Goal: Find specific page/section

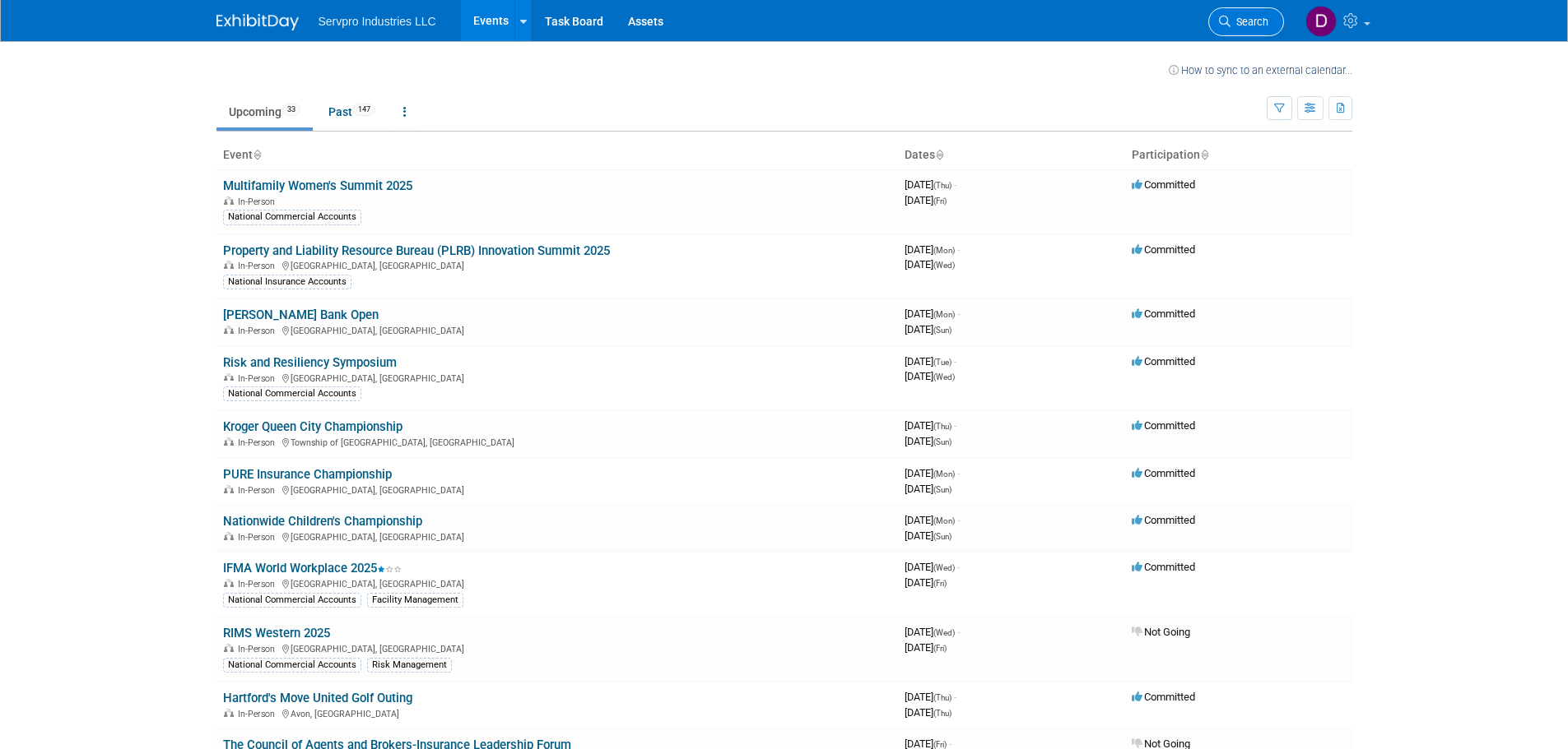
click at [1261, 14] on link "Search" at bounding box center [1246, 22] width 76 height 29
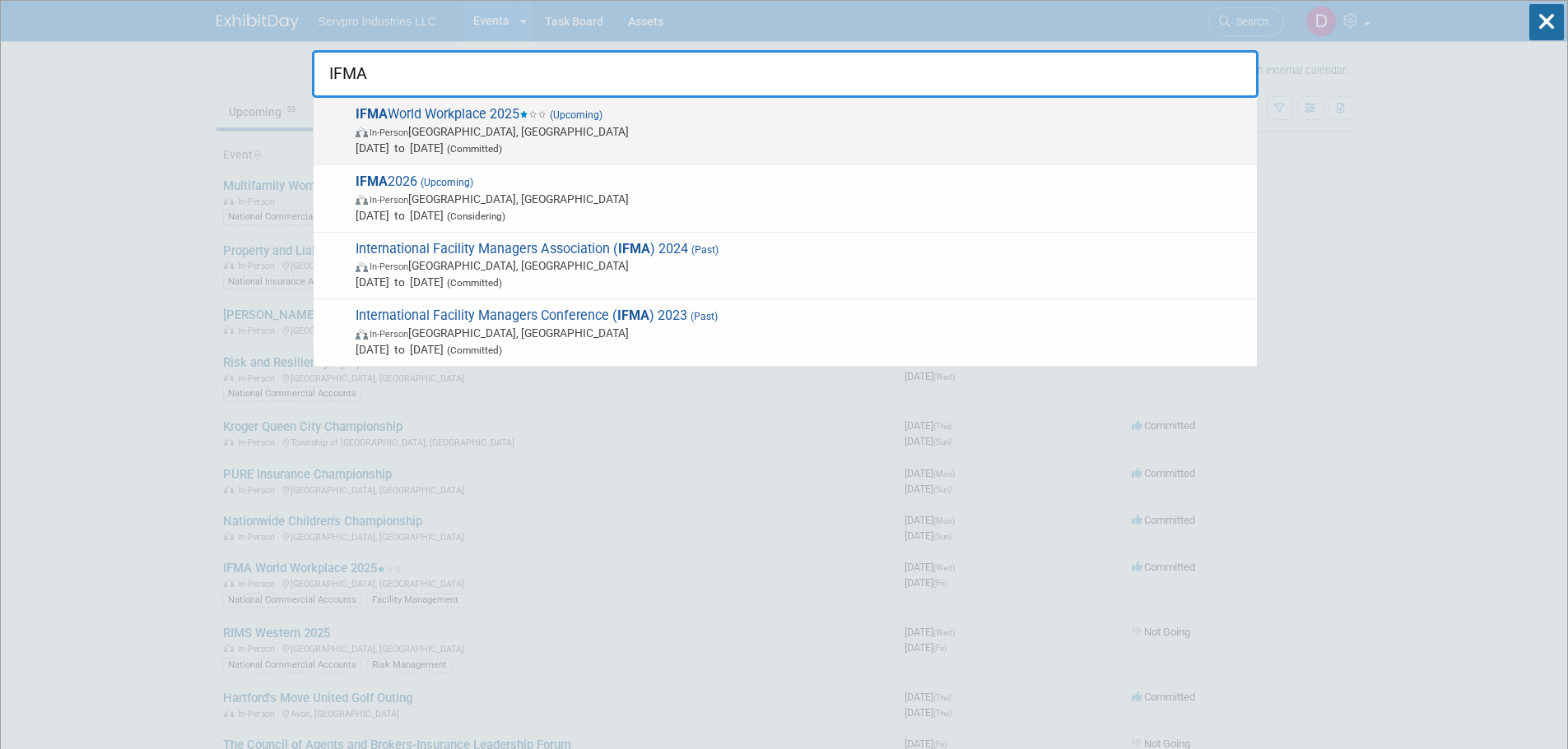
type input "IFMA"
click at [456, 129] on span "In-Person Minneapolis, MN" at bounding box center [802, 131] width 893 height 16
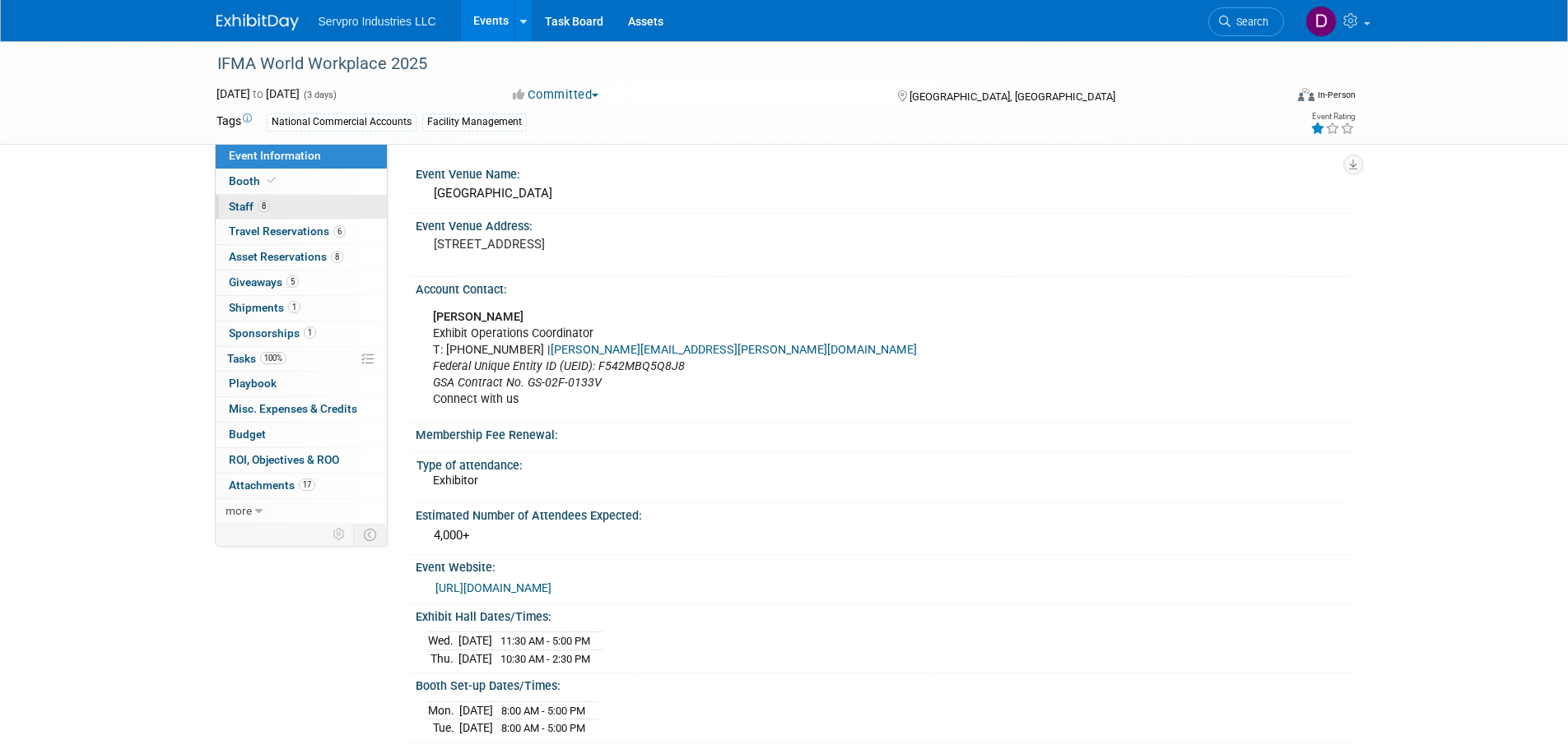
click at [298, 204] on link "8 Staff 8" at bounding box center [301, 207] width 171 height 25
